Goal: Information Seeking & Learning: Learn about a topic

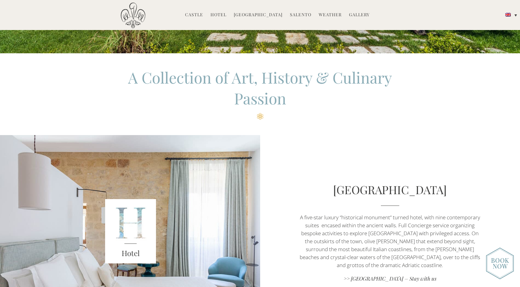
scroll to position [118, 0]
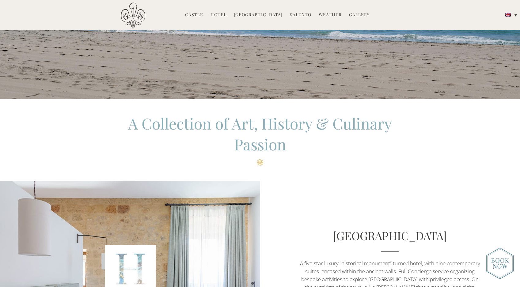
click at [198, 13] on link "Castle" at bounding box center [194, 15] width 18 height 7
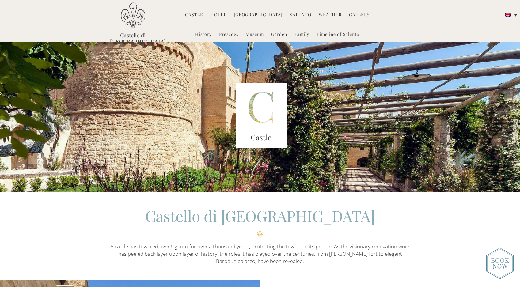
click at [224, 16] on link "Hotel" at bounding box center [218, 15] width 16 height 7
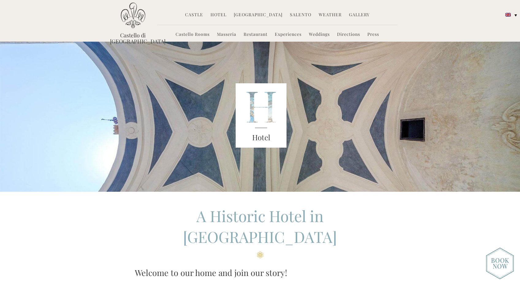
click at [321, 34] on link "Weddings" at bounding box center [319, 34] width 21 height 7
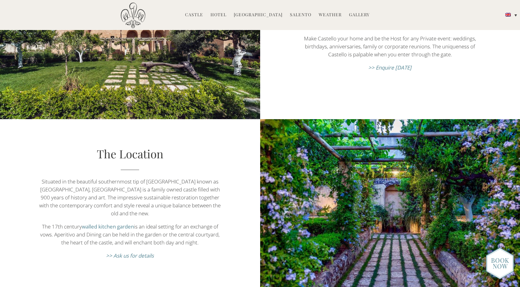
scroll to position [286, 0]
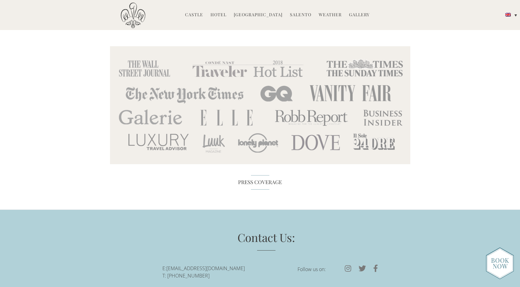
scroll to position [2967, 0]
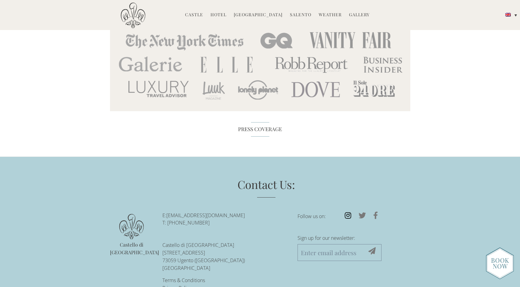
click at [345, 212] on icon at bounding box center [348, 215] width 14 height 7
